Goal: Register for event/course

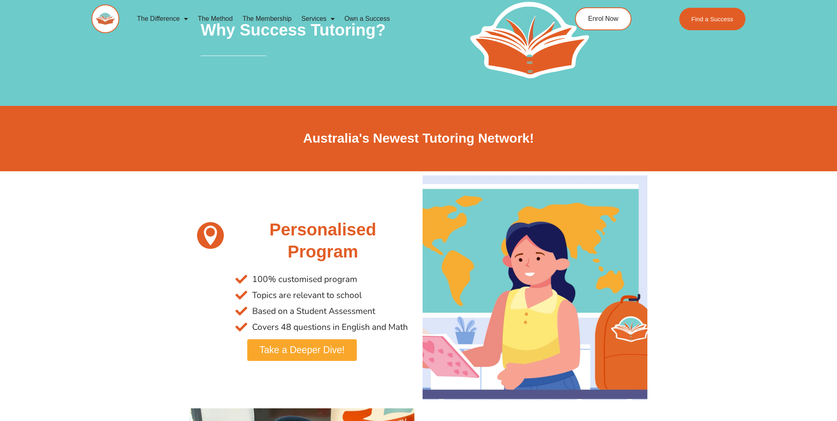
click at [208, 18] on link "The Method" at bounding box center [215, 18] width 45 height 19
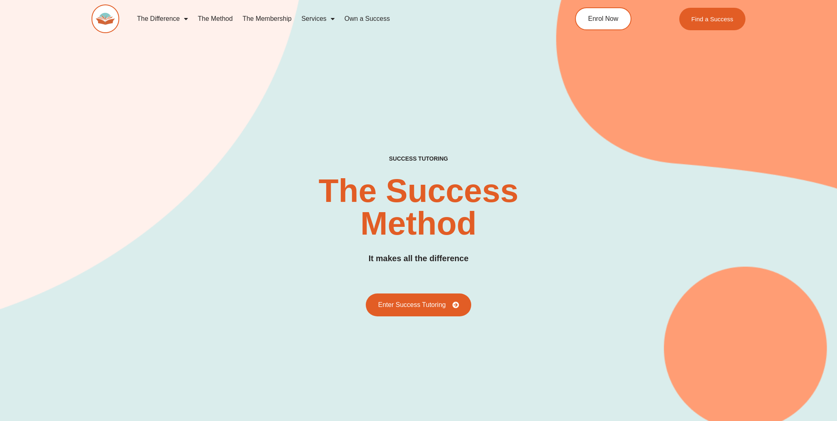
click at [330, 17] on span "Menu" at bounding box center [330, 18] width 8 height 15
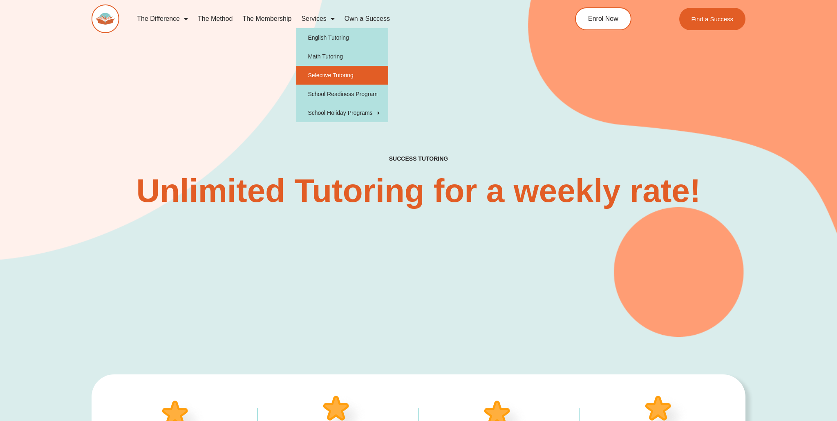
click at [333, 77] on link "Selective Tutoring" at bounding box center [342, 75] width 92 height 19
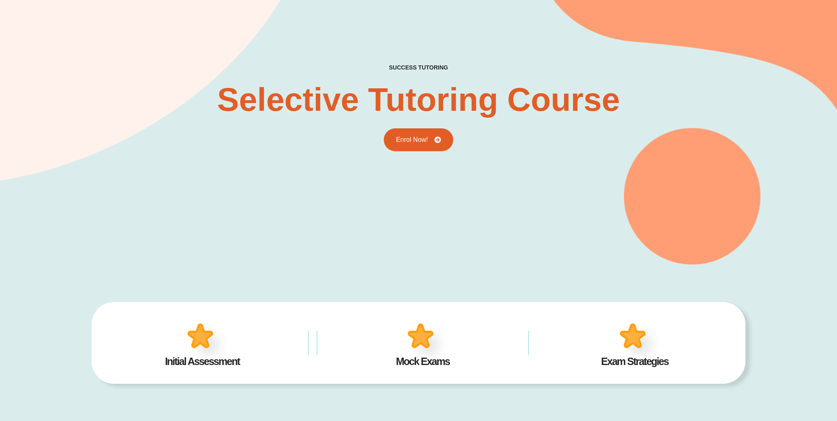
scroll to position [101, 0]
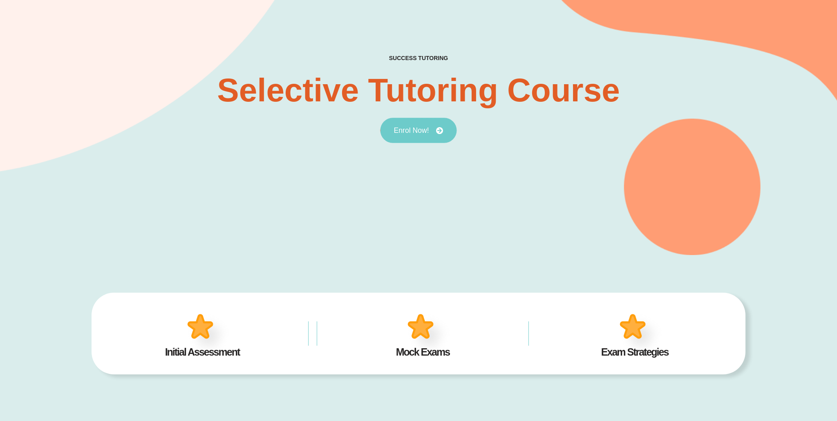
click at [418, 129] on span "Enrol Now!" at bounding box center [410, 130] width 35 height 7
